Goal: Task Accomplishment & Management: Complete application form

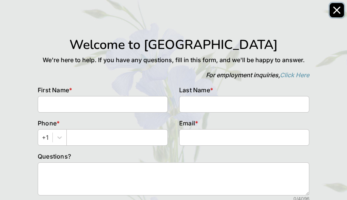
click at [334, 13] on icon "Close" at bounding box center [337, 10] width 6 height 6
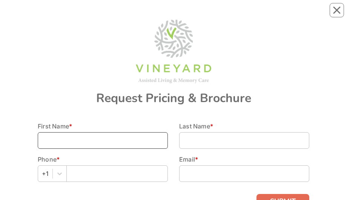
click at [145, 15] on input at bounding box center [103, 140] width 130 height 17
type input "[PERSON_NAME]"
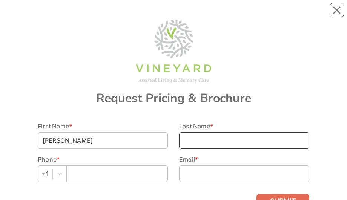
click at [243, 15] on input at bounding box center [244, 140] width 130 height 17
type input "[PERSON_NAME]"
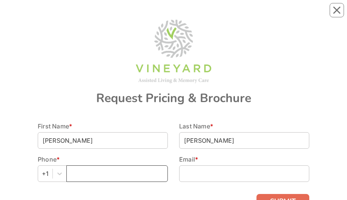
click at [141, 15] on input "text" at bounding box center [117, 174] width 102 height 17
type input "6175719535"
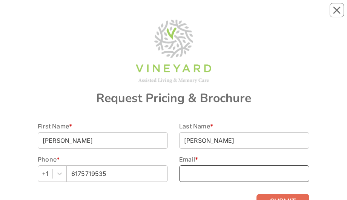
click at [244, 15] on input at bounding box center [244, 174] width 130 height 17
type input "[EMAIL_ADDRESS][DOMAIN_NAME]"
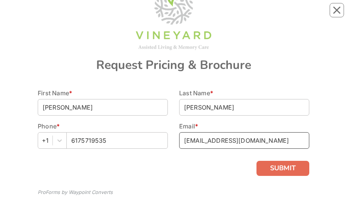
scroll to position [32, 0]
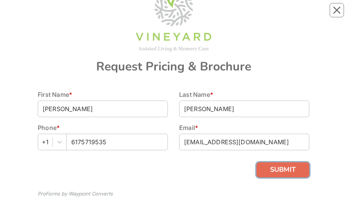
click at [291, 15] on button "SUBMIT" at bounding box center [283, 170] width 53 height 15
